Goal: Contribute content

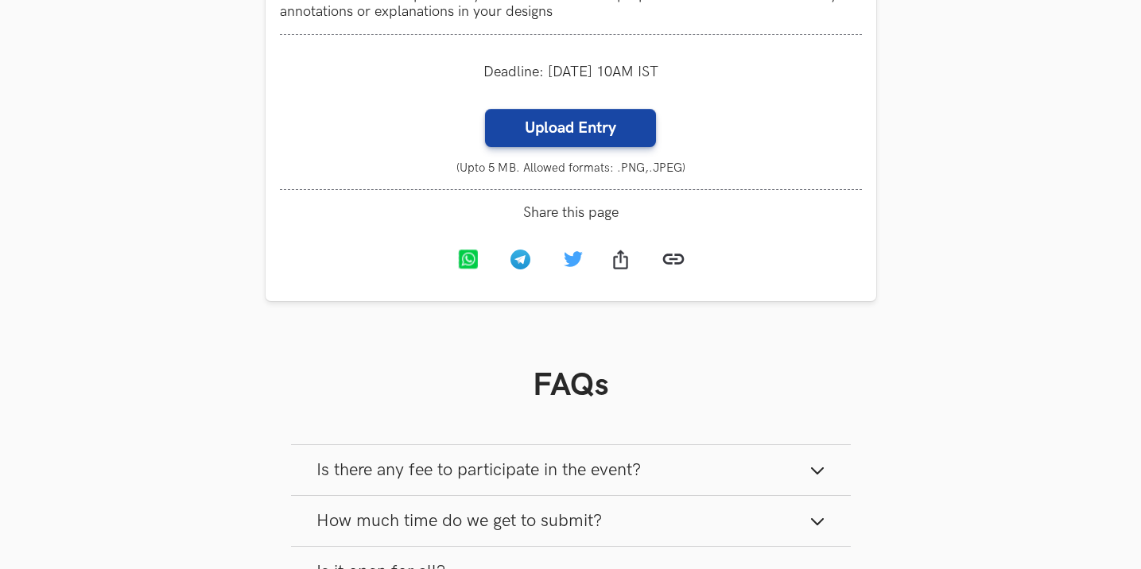
scroll to position [1270, 0]
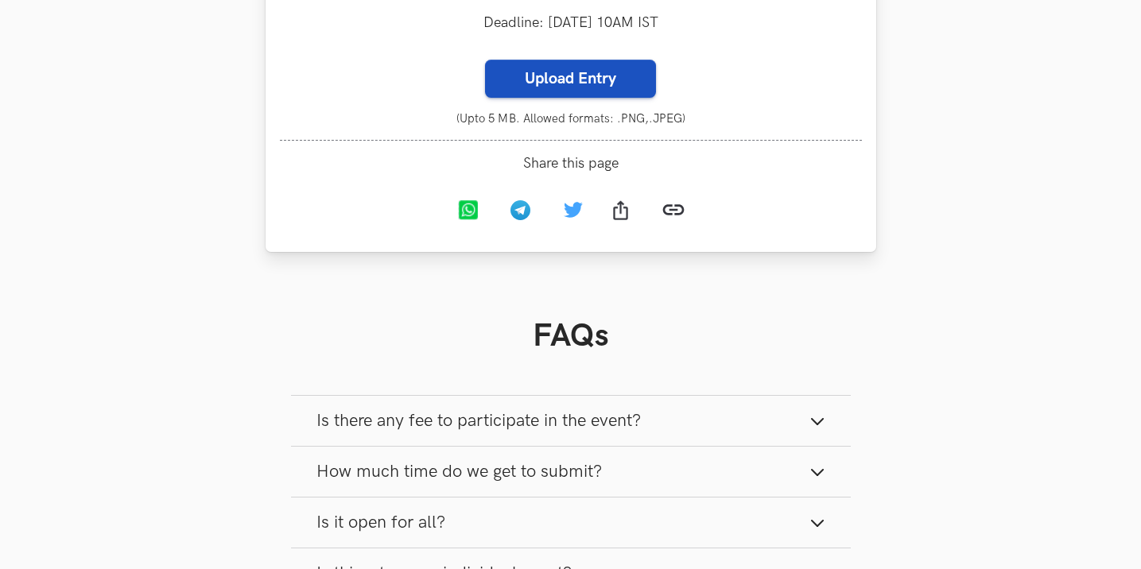
click at [557, 81] on label "Upload Entry" at bounding box center [570, 79] width 171 height 38
click at [485, 60] on input "Upload Entry" at bounding box center [484, 59] width 1 height 1
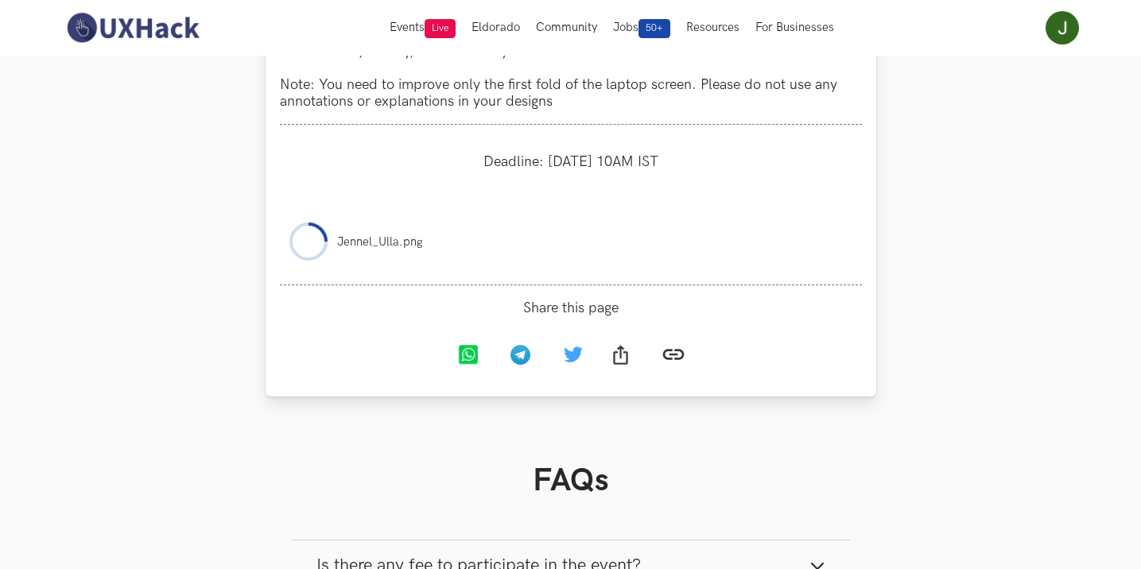
scroll to position [1111, 0]
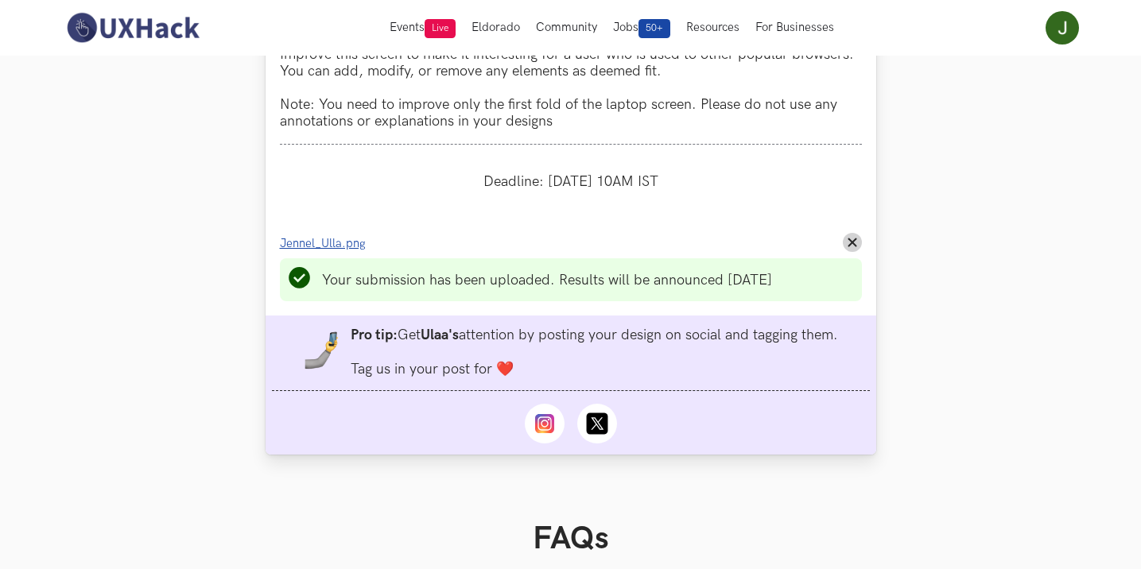
click at [319, 239] on span "Jennel_Ulla.png" at bounding box center [323, 244] width 86 height 14
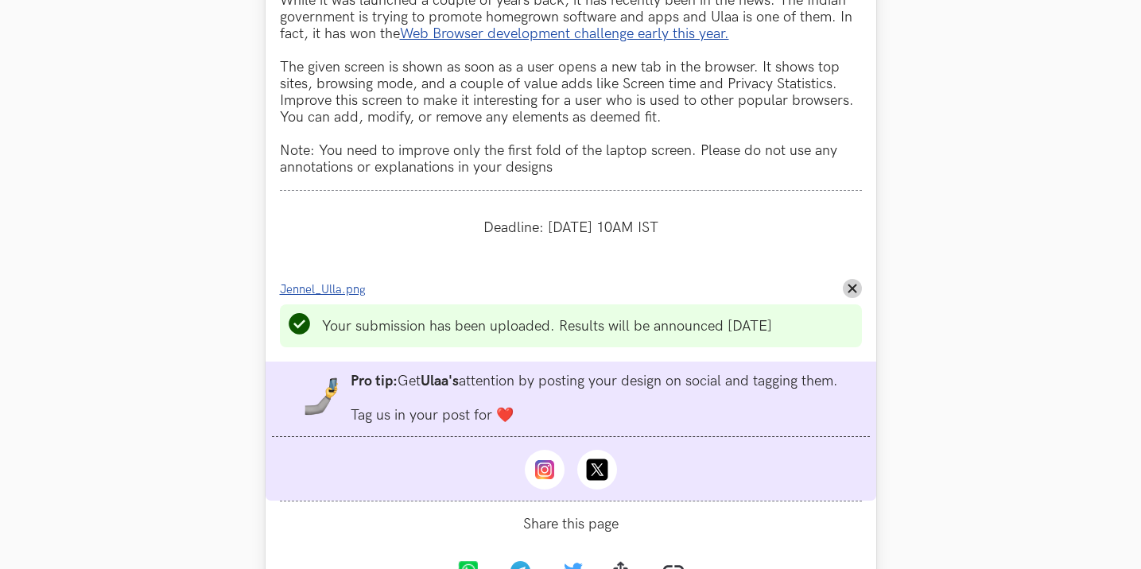
scroll to position [1193, 0]
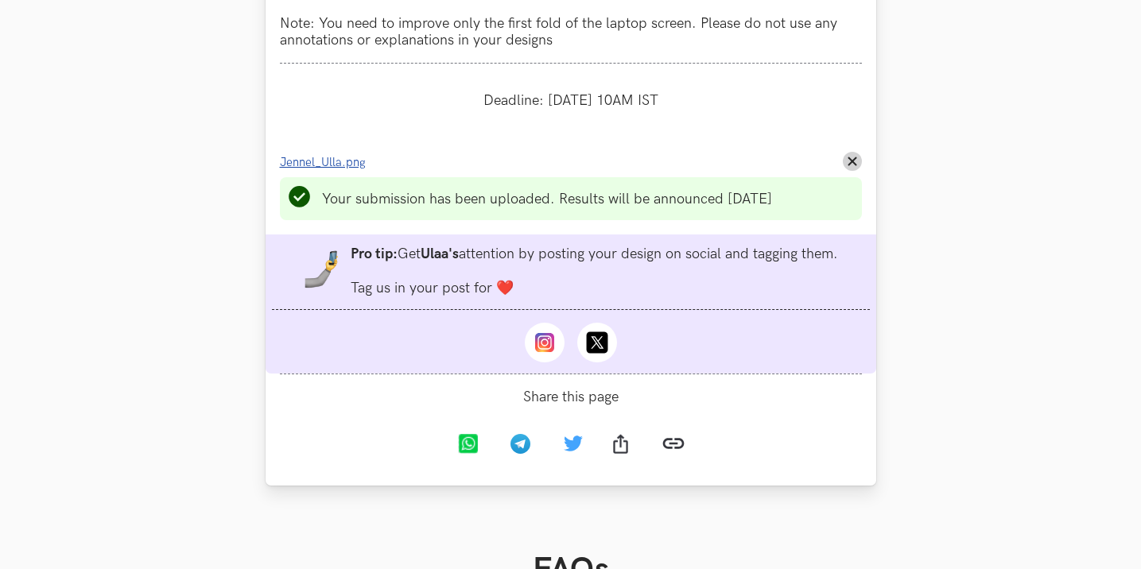
click at [351, 166] on span "Jennel_Ulla.png" at bounding box center [323, 163] width 86 height 14
